Goal: Complete application form

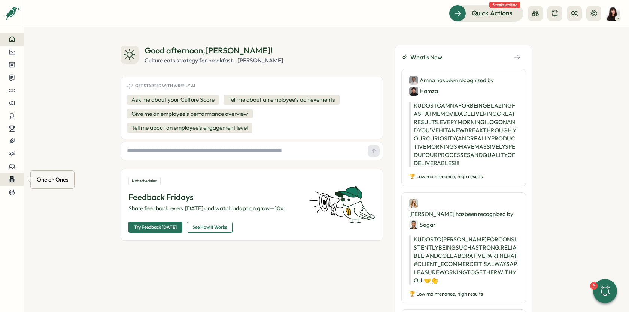
click at [14, 180] on circle at bounding box center [13, 180] width 1 height 1
click at [60, 164] on div "Meetings" at bounding box center [63, 166] width 53 height 8
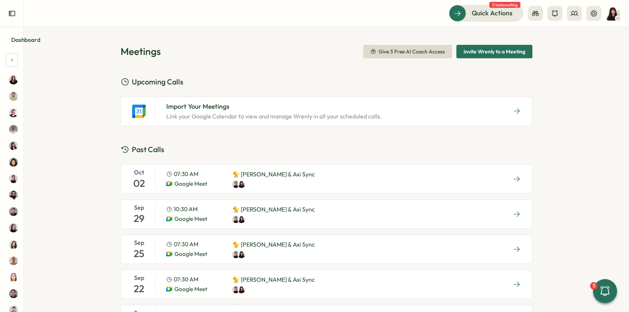
click at [13, 13] on icon "Expand sidebar" at bounding box center [11, 13] width 7 height 7
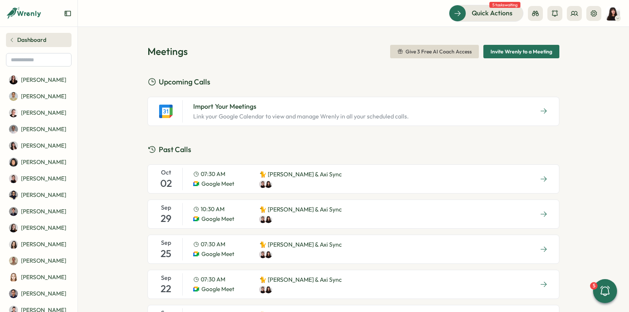
click at [11, 39] on icon at bounding box center [12, 40] width 6 height 6
